Goal: Task Accomplishment & Management: Manage account settings

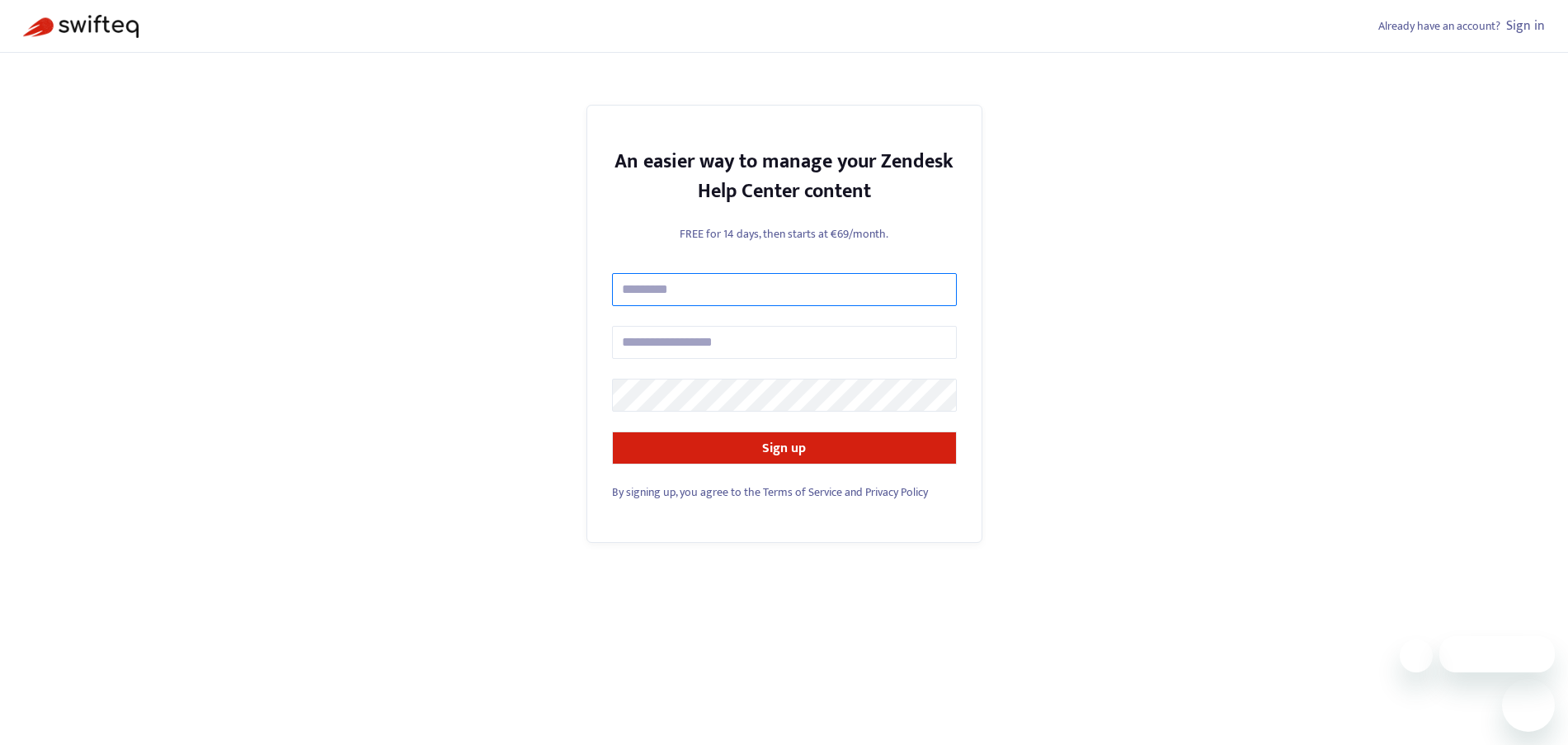
drag, startPoint x: 0, startPoint y: 0, endPoint x: 655, endPoint y: 291, distance: 716.7
click at [655, 291] on input "text" at bounding box center [784, 289] width 345 height 33
type input "**********"
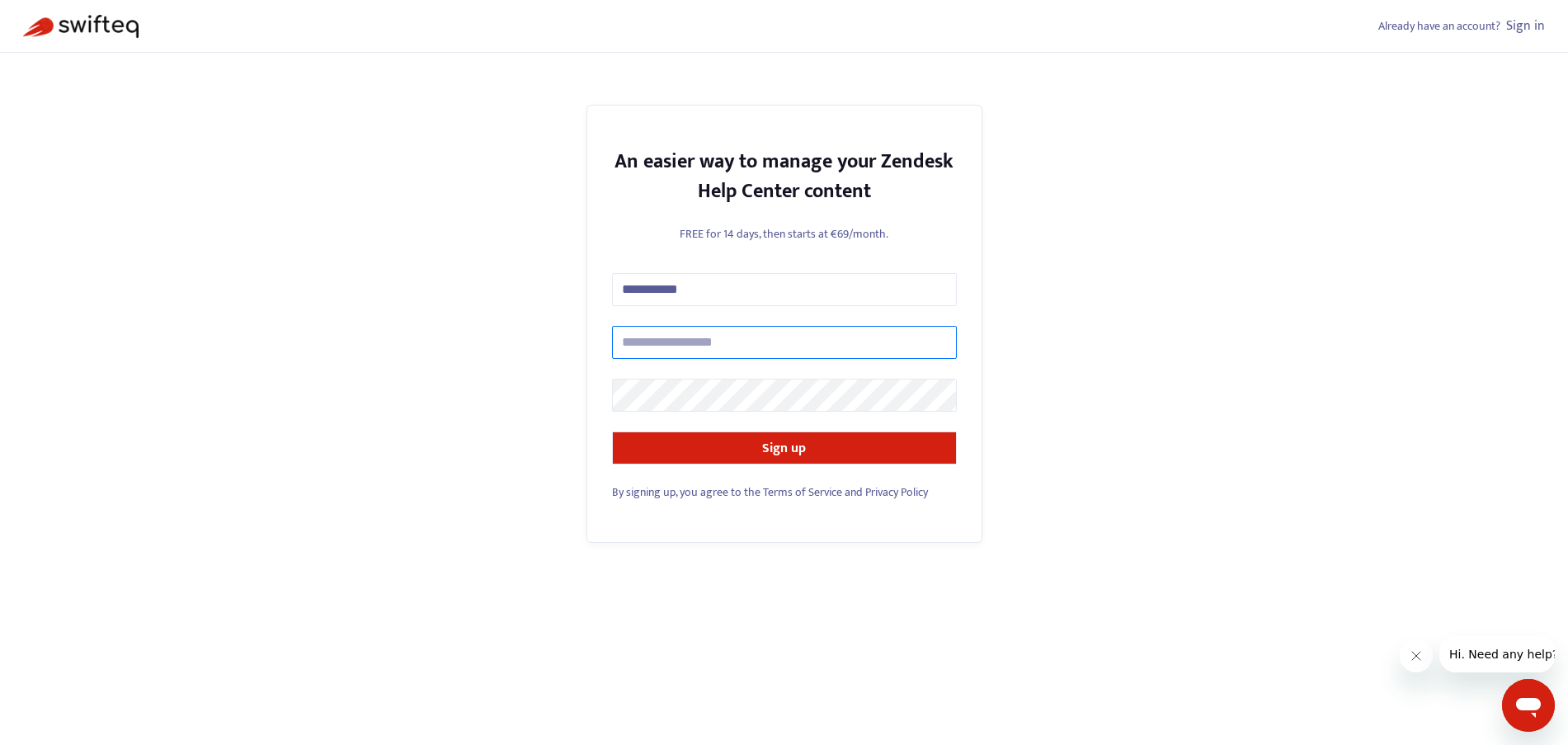
click at [669, 341] on input "text" at bounding box center [784, 342] width 345 height 33
type input "**********"
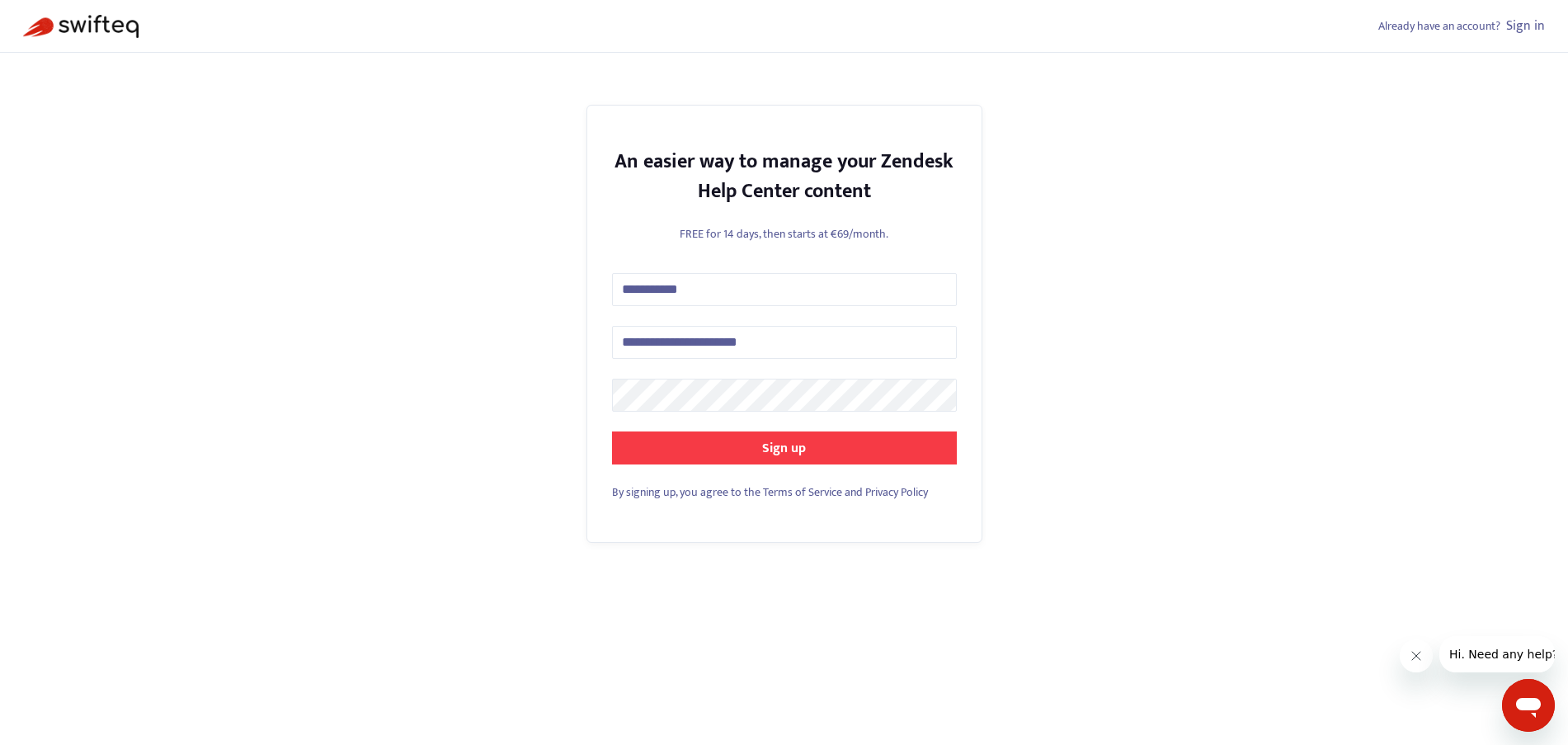
click at [780, 453] on strong "Sign up" at bounding box center [784, 448] width 44 height 22
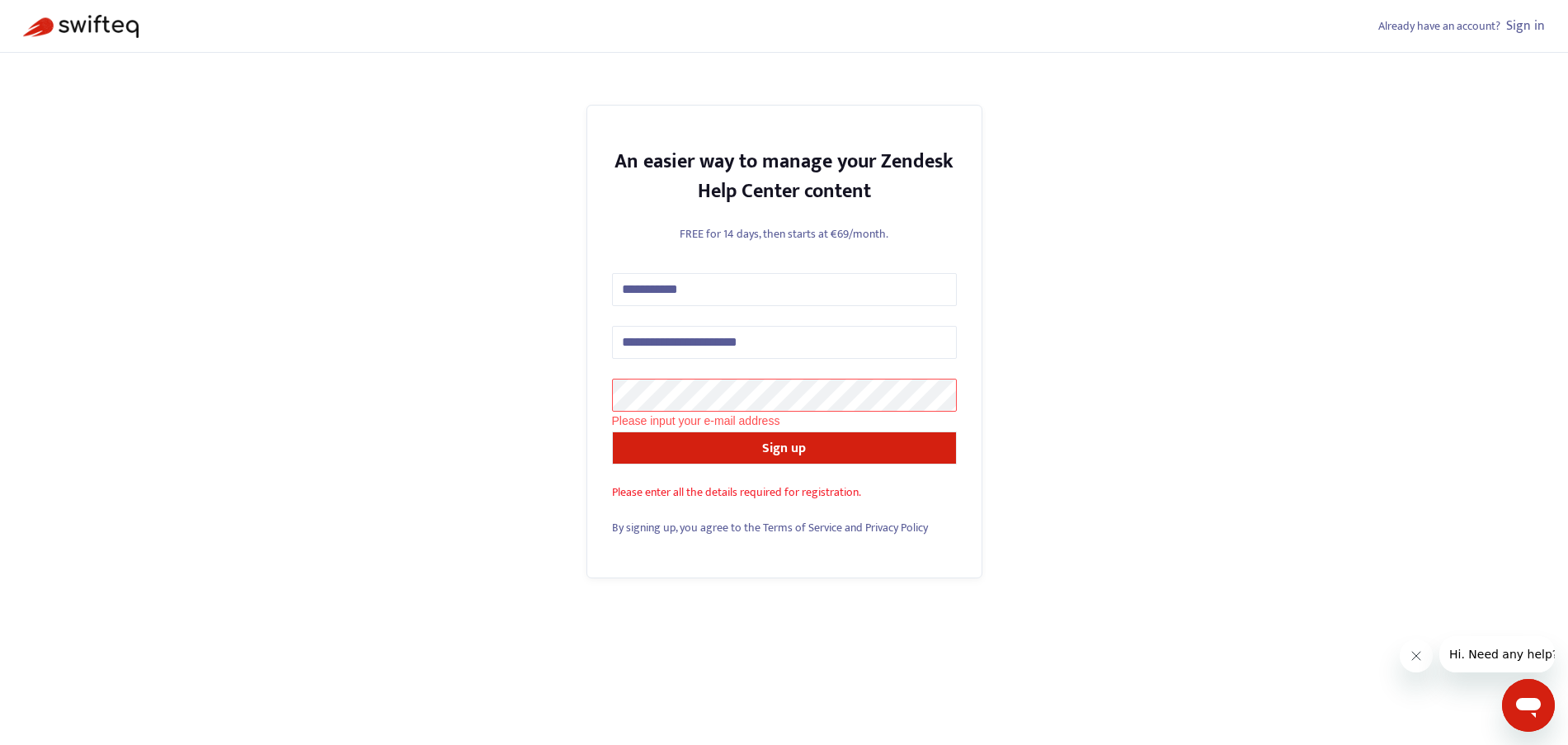
click at [740, 492] on span "Please enter all the details required for registration." at bounding box center [736, 492] width 249 height 19
click at [673, 421] on div "Please input your e-mail address" at bounding box center [784, 420] width 345 height 18
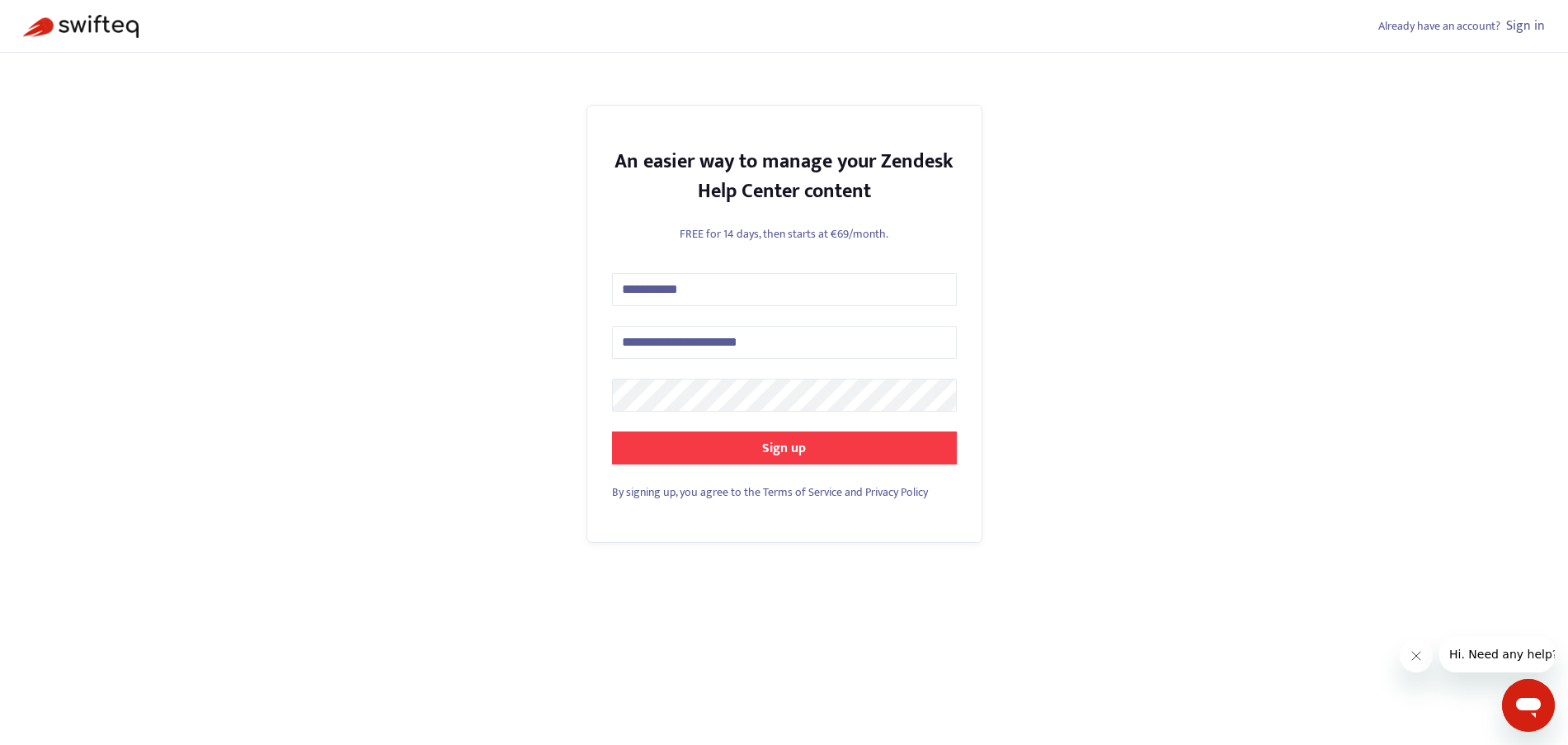
click at [765, 450] on strong "Sign up" at bounding box center [784, 448] width 44 height 22
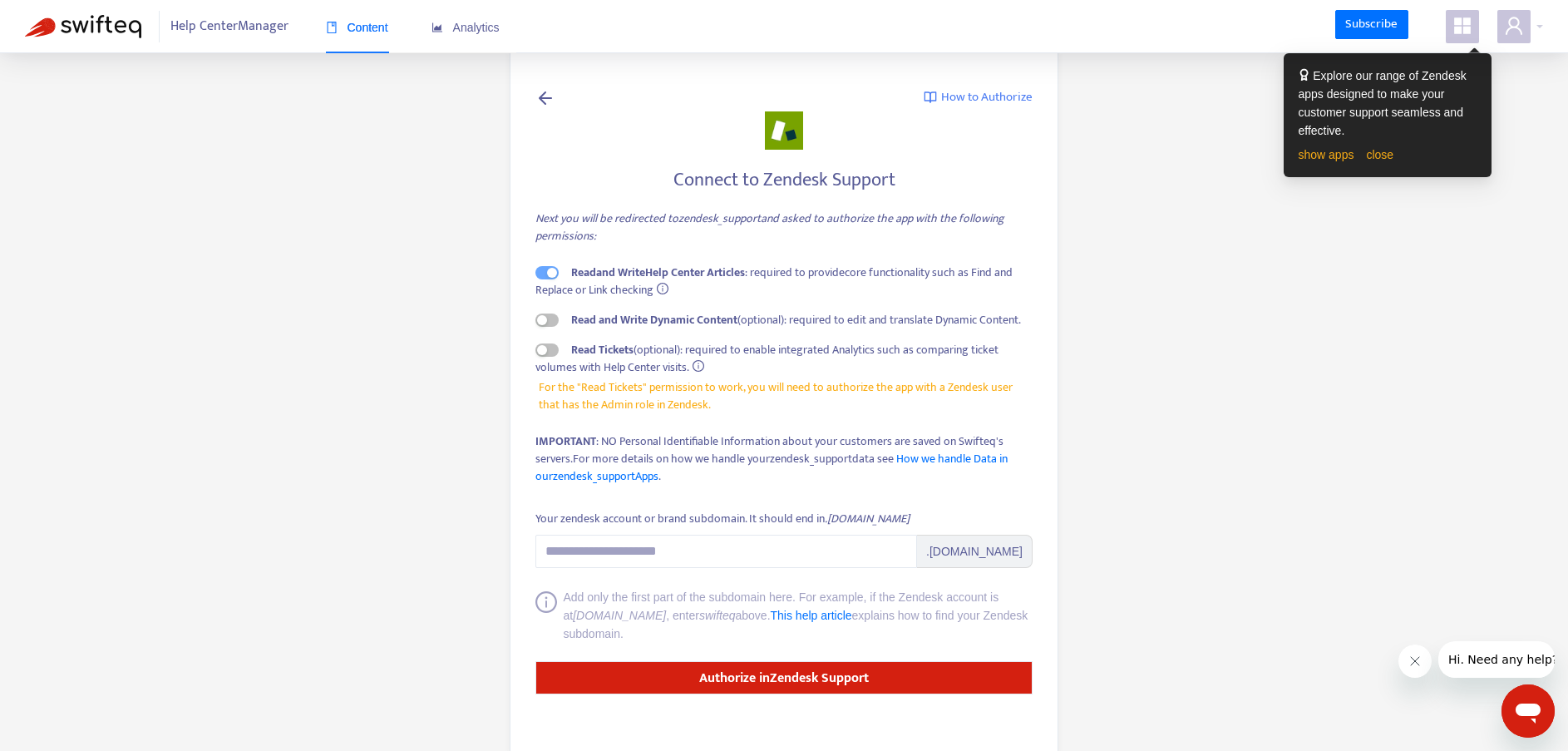
click at [1148, 248] on main "How to Authorize Connect to Zendesk Support Next you will be redirected to zend…" at bounding box center [784, 390] width 1568 height 781
click at [1508, 26] on icon "user" at bounding box center [1513, 25] width 20 height 20
click at [1470, 67] on div "Explore our range of Zendesk apps designed to make your customer support seamle…" at bounding box center [1388, 103] width 178 height 73
click at [1376, 156] on link "close" at bounding box center [1380, 155] width 27 height 14
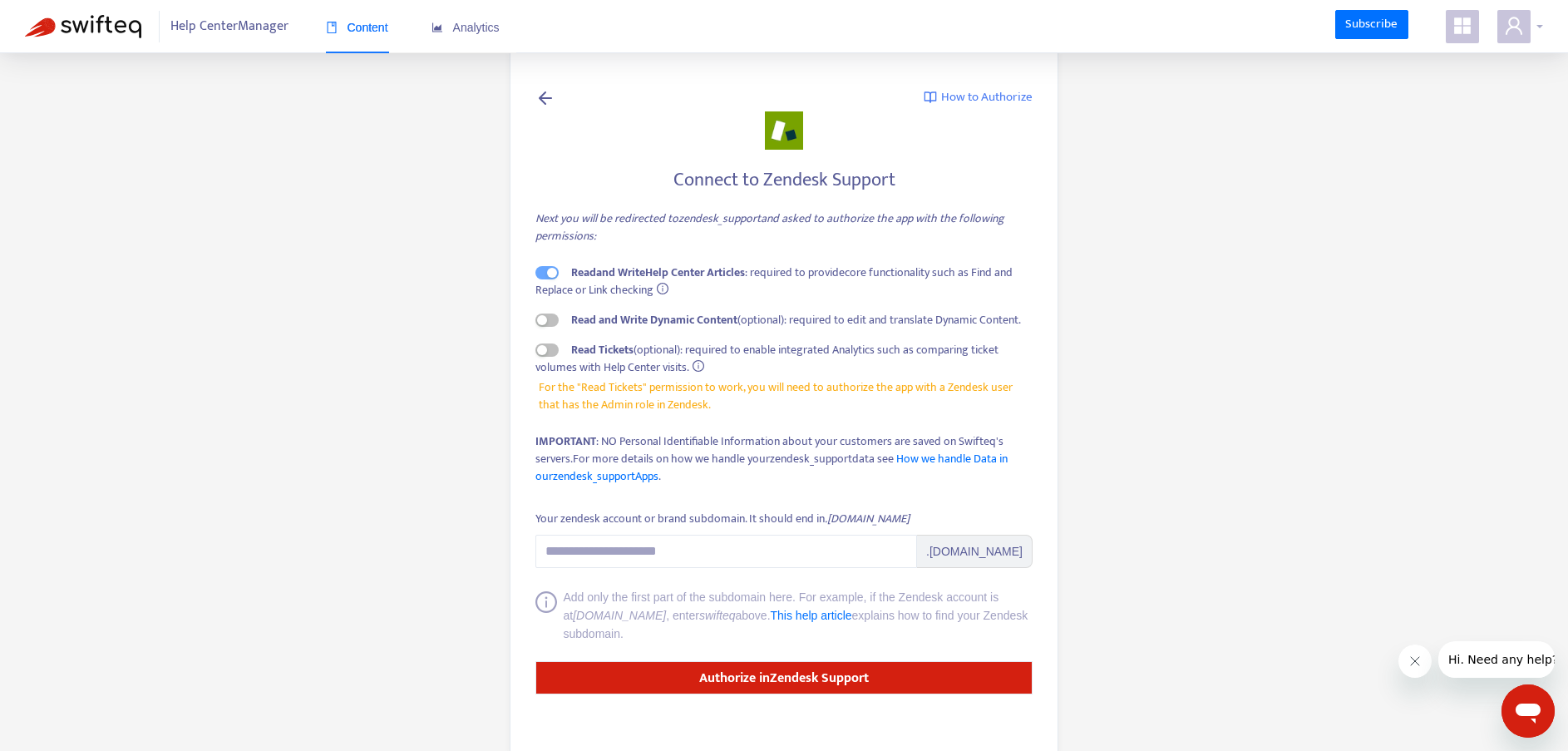
click at [1513, 24] on icon "user" at bounding box center [1513, 25] width 20 height 20
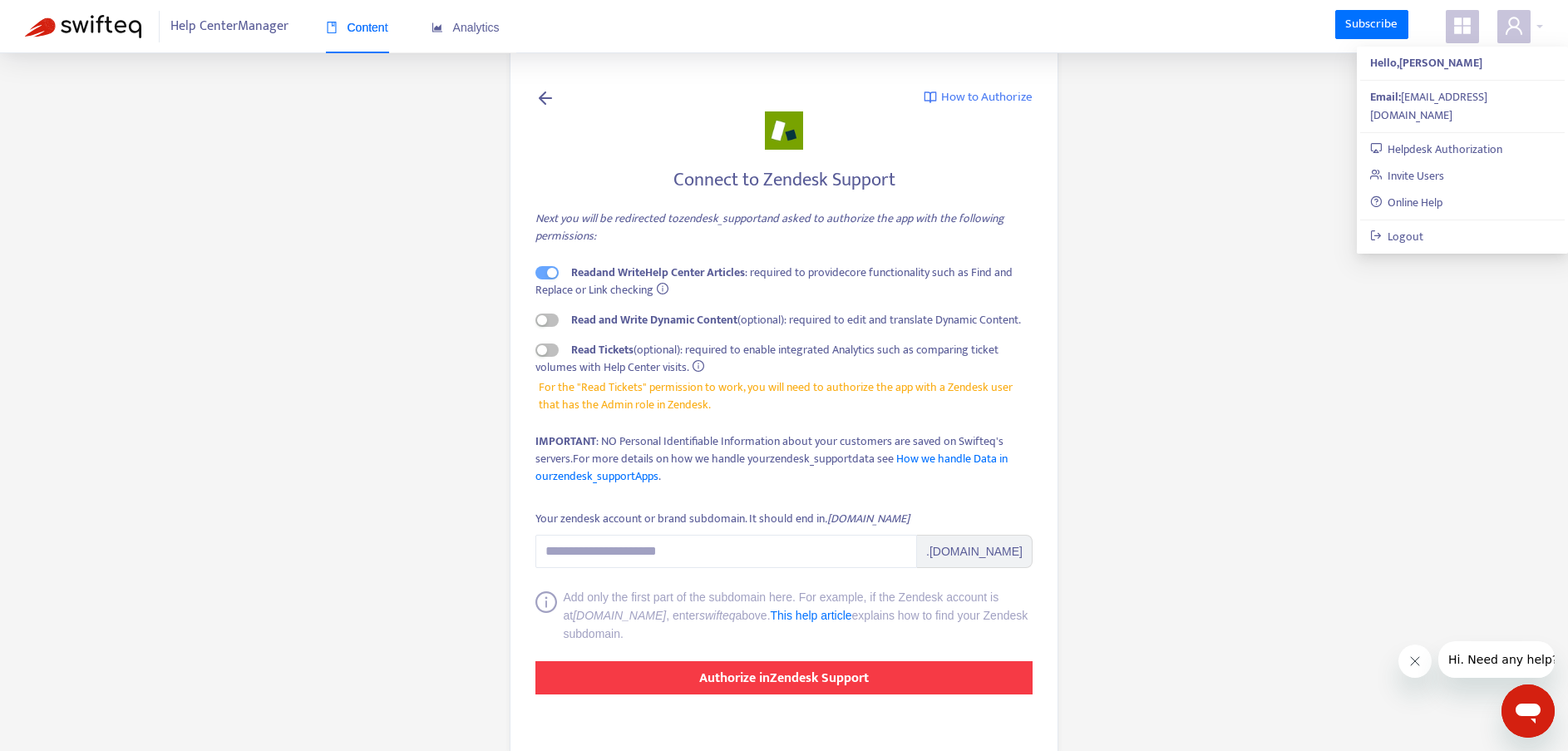
click at [718, 675] on strong "Authorize in Zendesk Support" at bounding box center [784, 678] width 170 height 22
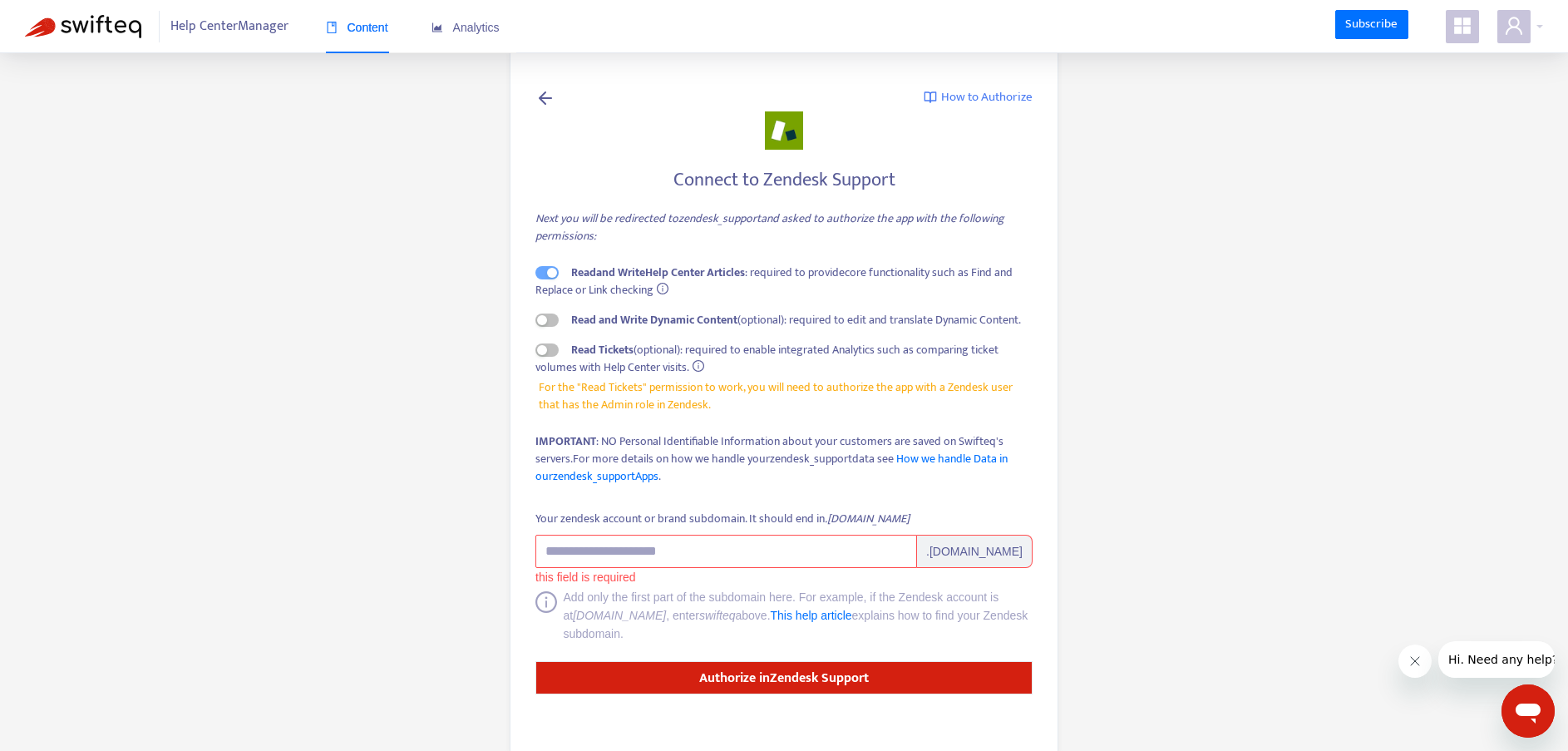
click at [490, 508] on div "How to Authorize Connect to Zendesk Support Next you will be redirected to zend…" at bounding box center [784, 401] width 599 height 760
click at [544, 96] on icon at bounding box center [545, 97] width 20 height 21
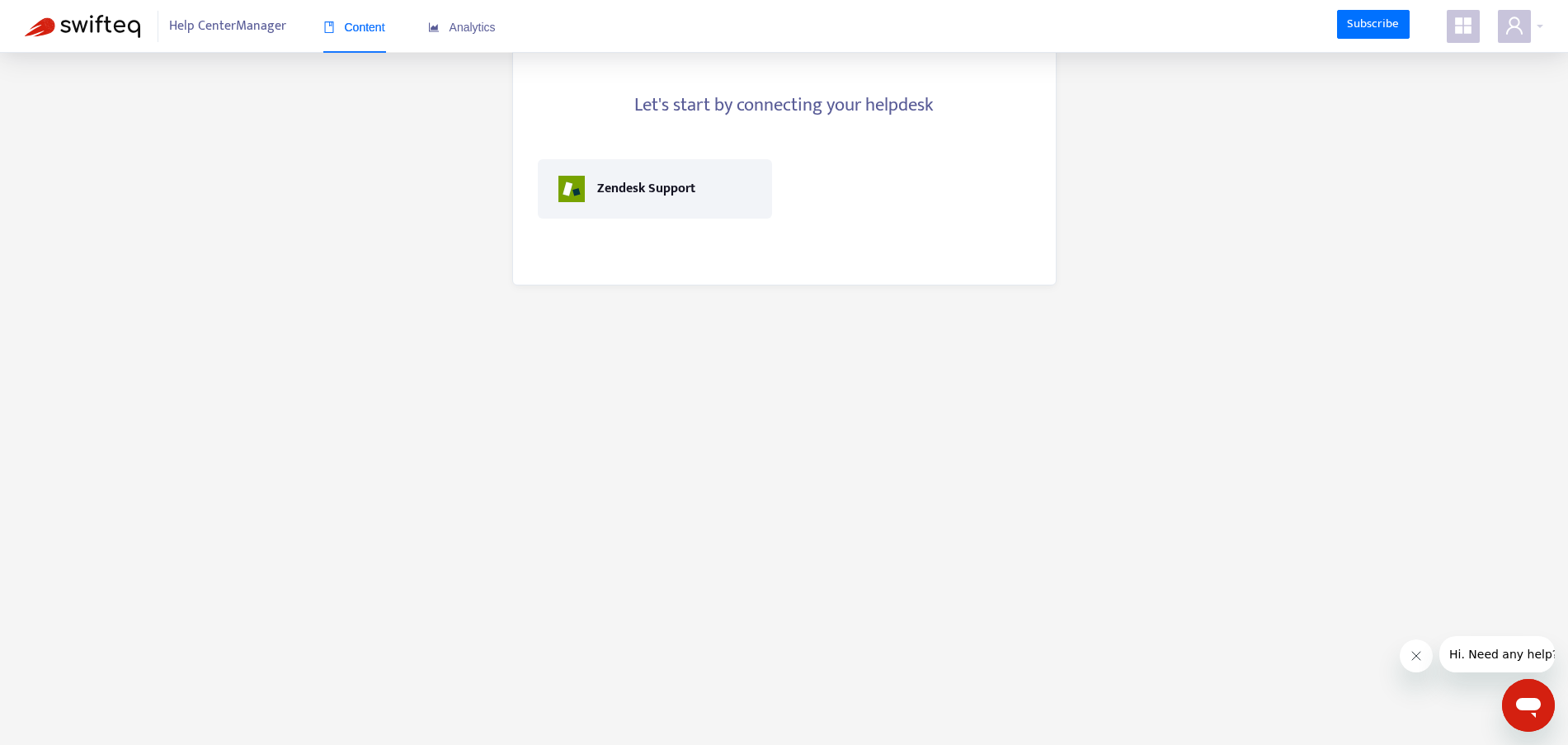
click at [767, 131] on div "Let's start by connecting your helpdesk Zendesk Support" at bounding box center [784, 165] width 545 height 240
click at [1539, 28] on div at bounding box center [1521, 26] width 46 height 33
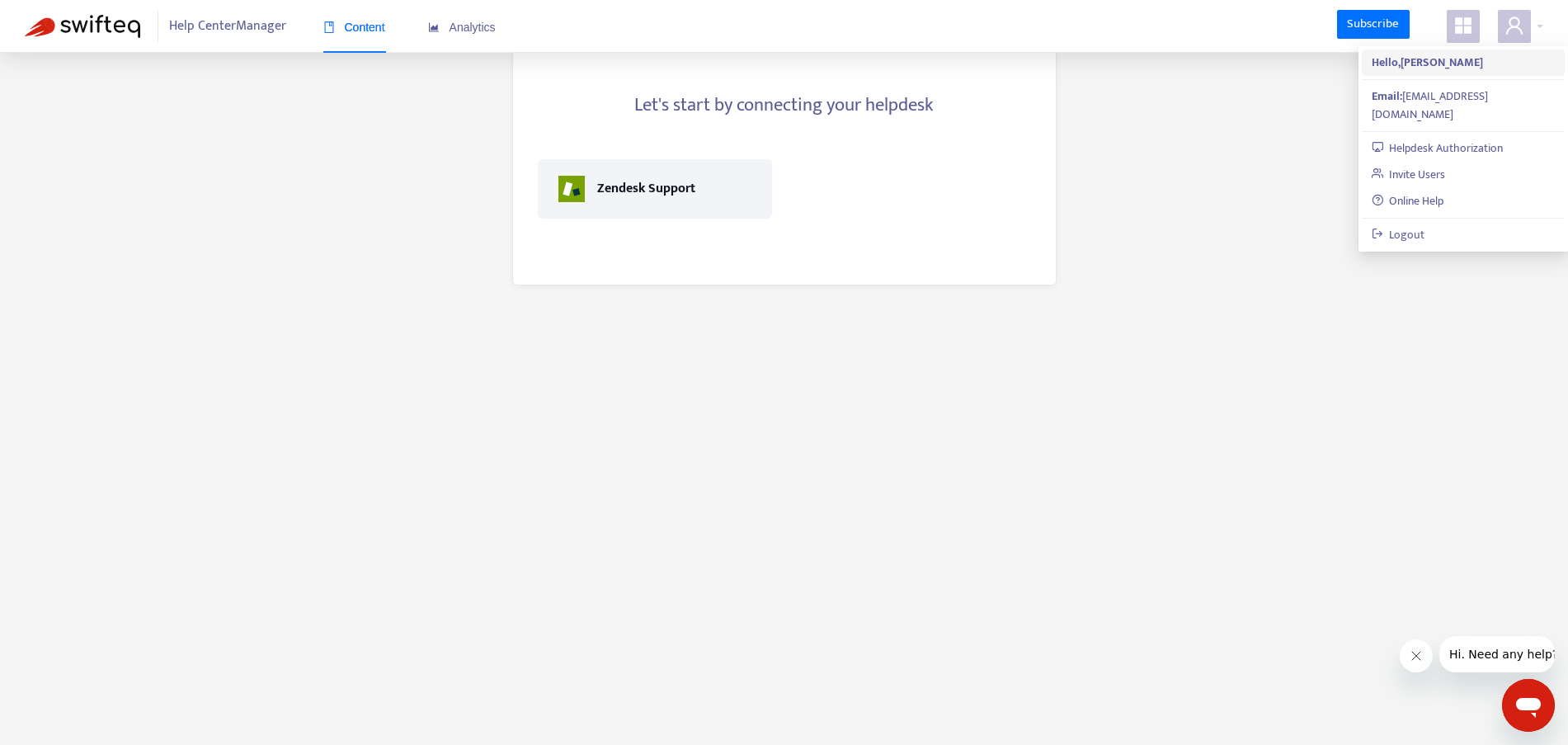
click at [1404, 63] on strong "Hello, Gina Frazee" at bounding box center [1427, 62] width 111 height 19
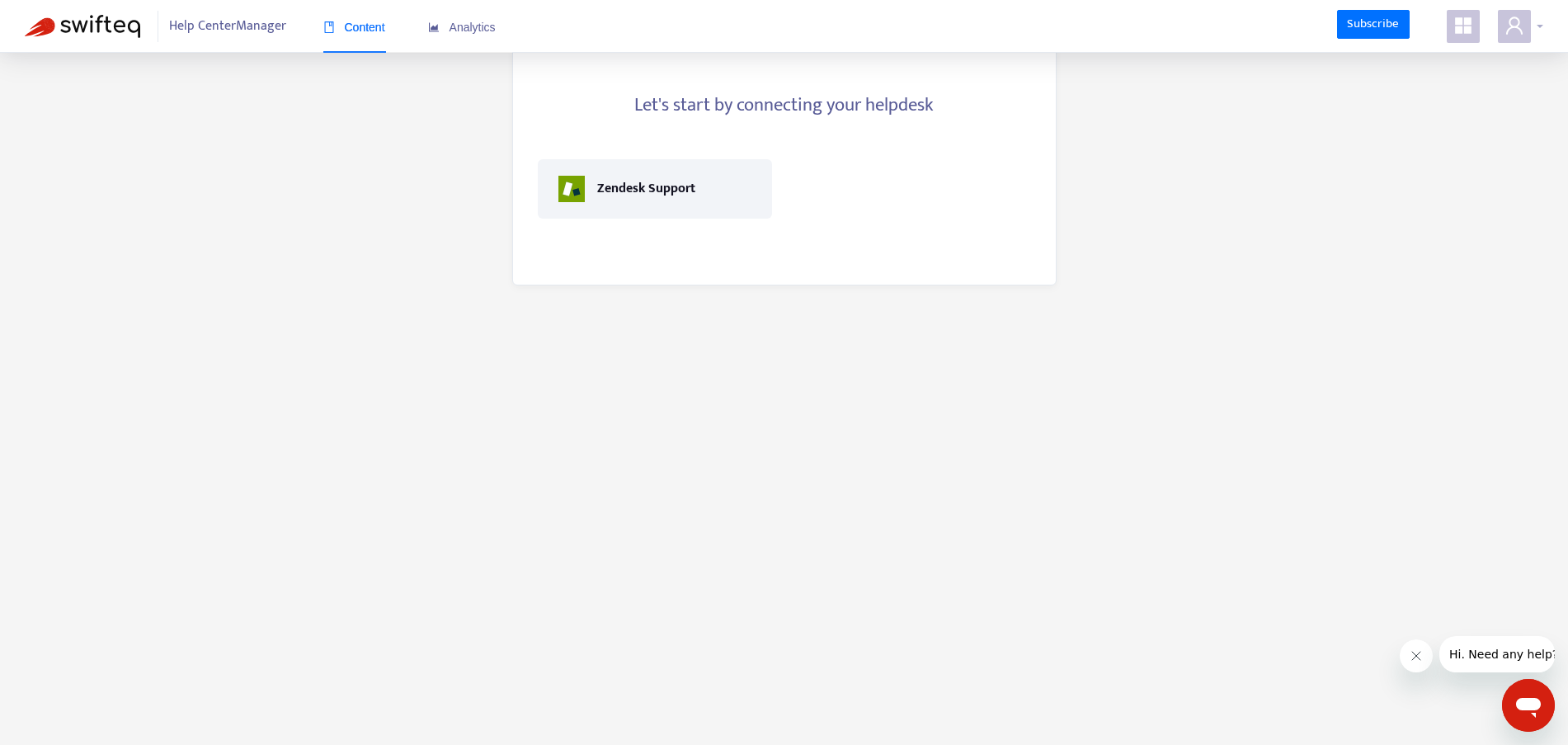
click at [1512, 30] on icon "user" at bounding box center [1514, 25] width 19 height 19
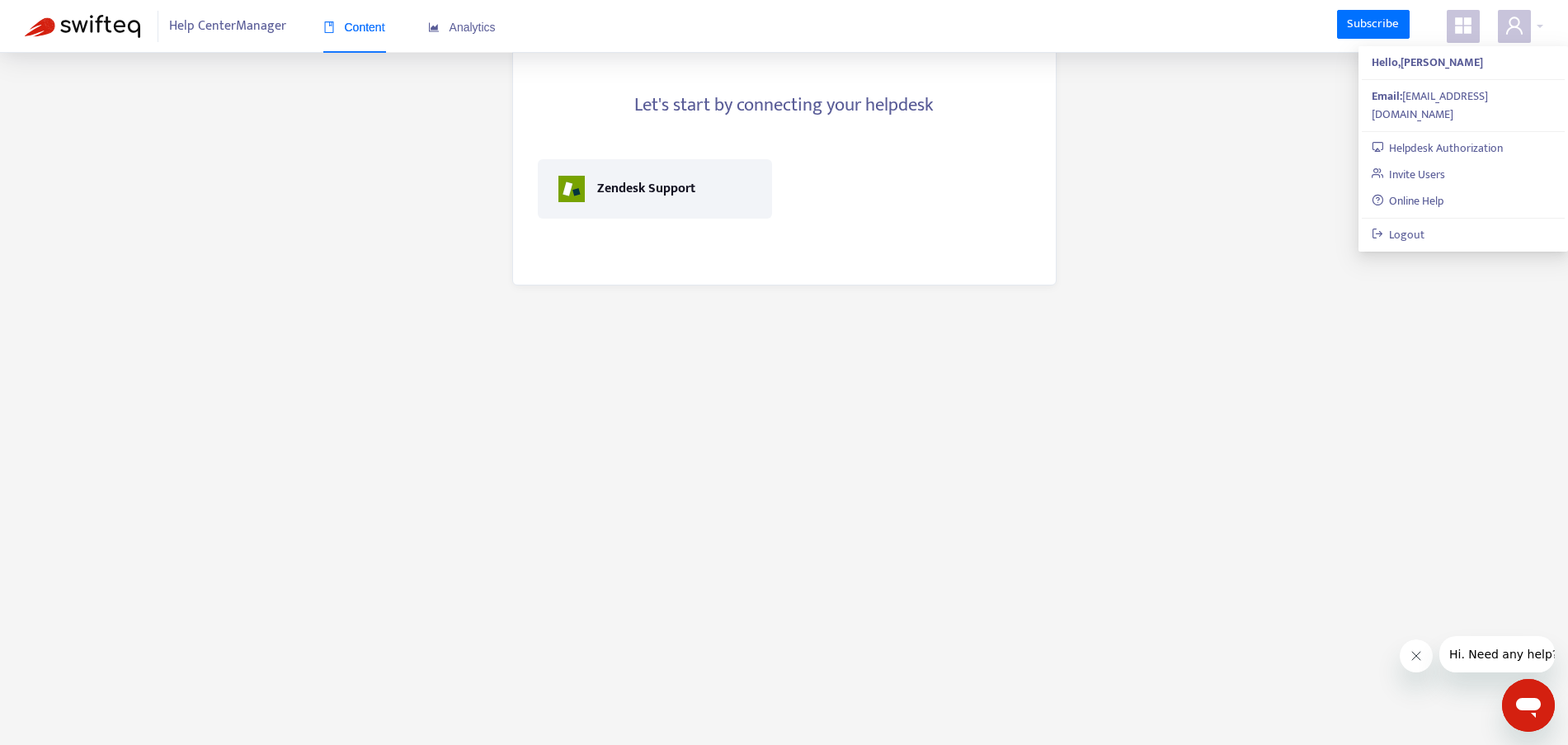
click at [116, 25] on img at bounding box center [82, 26] width 115 height 23
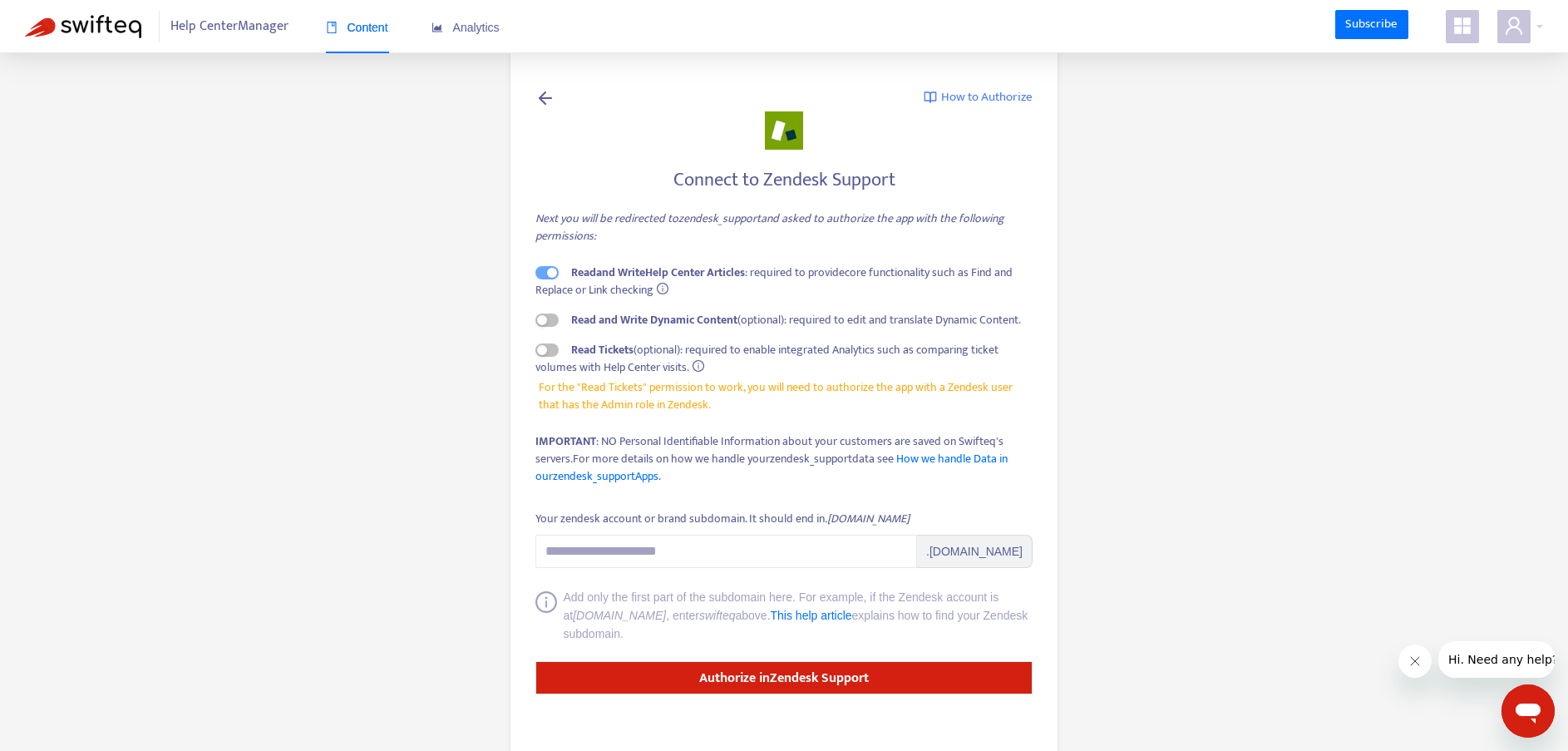
click at [547, 102] on icon at bounding box center [545, 97] width 20 height 21
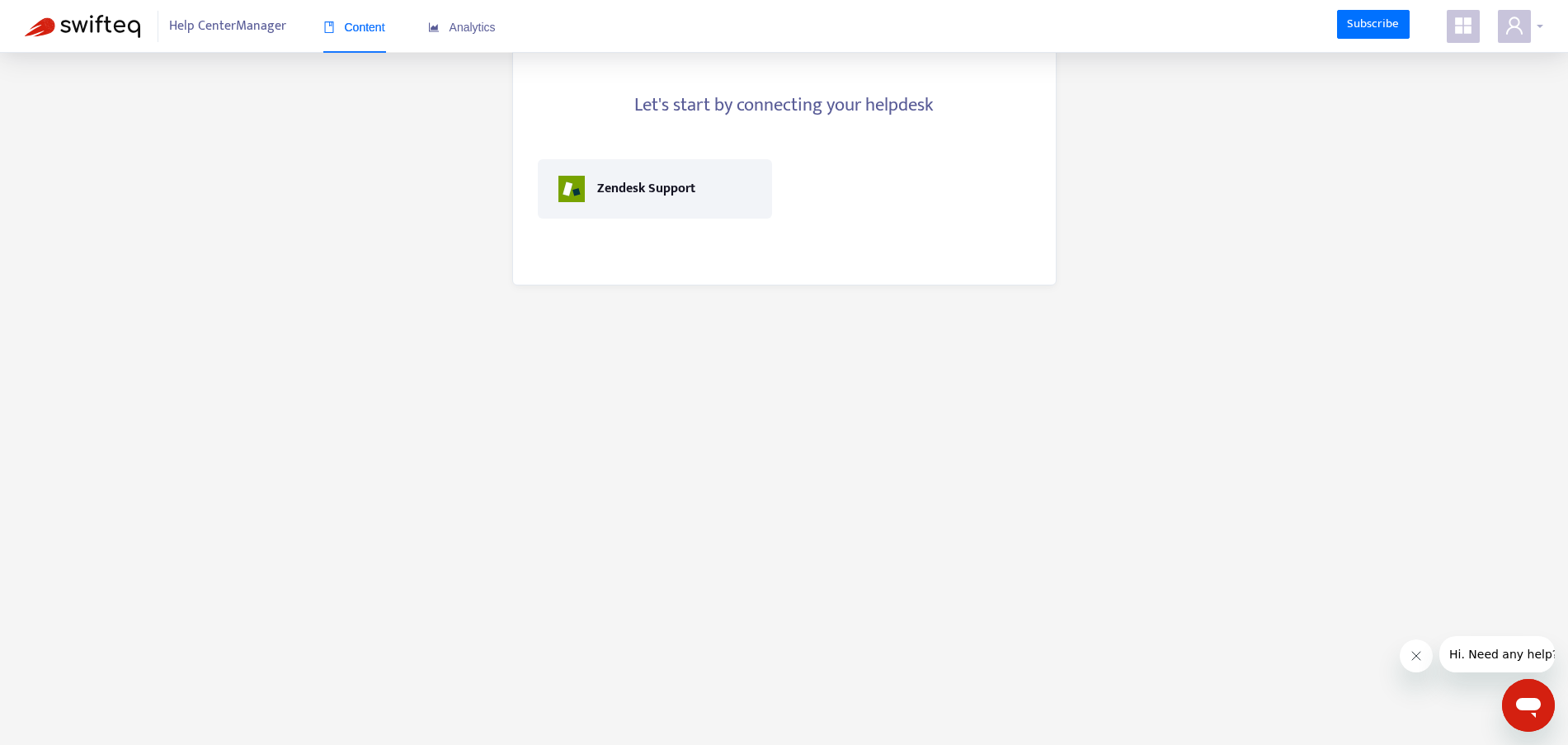
click at [1509, 33] on icon "user" at bounding box center [1514, 25] width 19 height 19
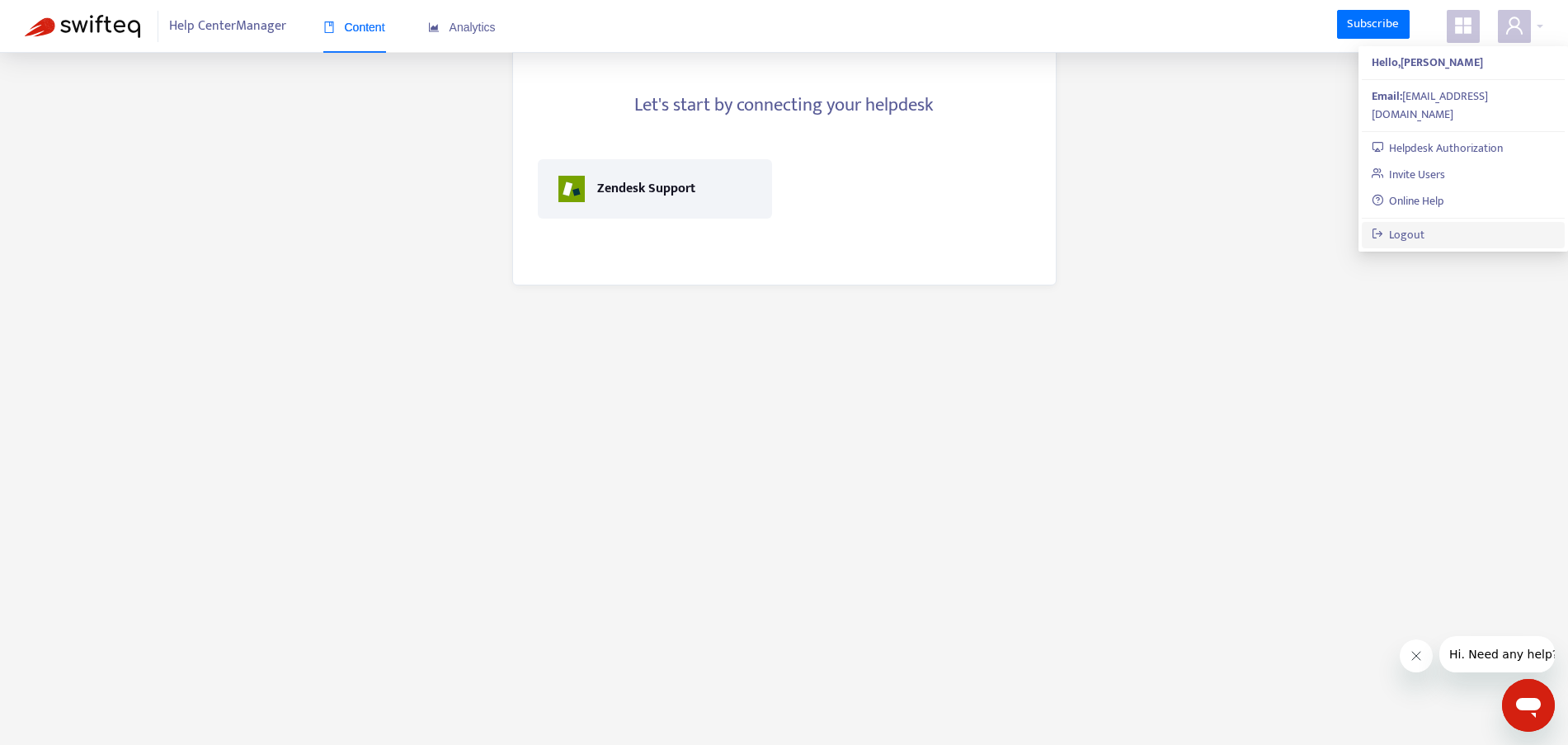
click at [1409, 225] on link "Logout" at bounding box center [1398, 235] width 53 height 19
